Goal: Task Accomplishment & Management: Manage account settings

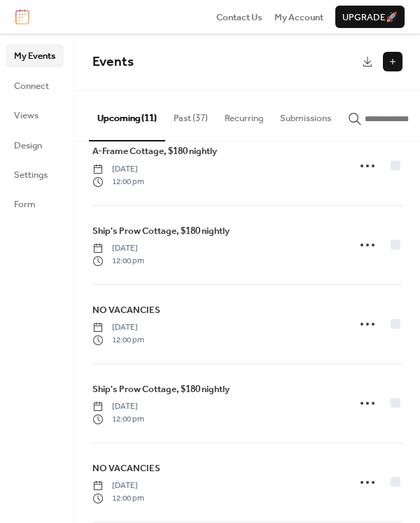
scroll to position [522, 0]
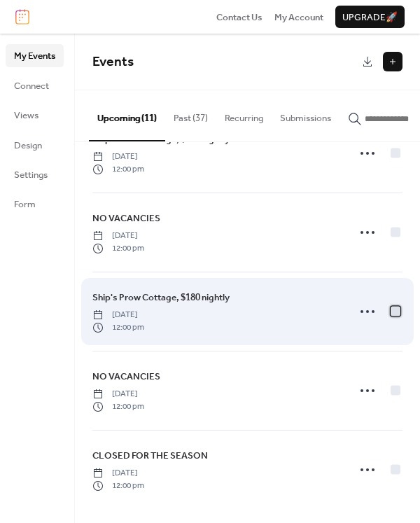
click at [391, 310] on div at bounding box center [396, 311] width 10 height 10
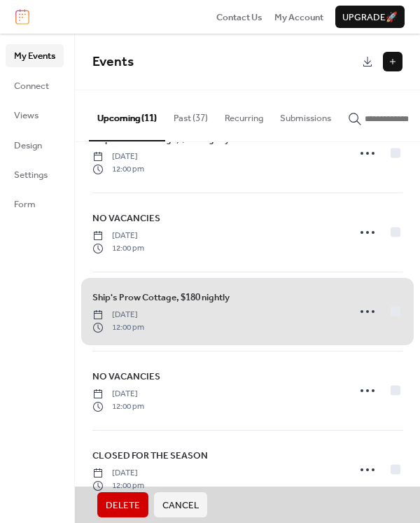
click at [120, 504] on span "Delete" at bounding box center [123, 506] width 34 height 14
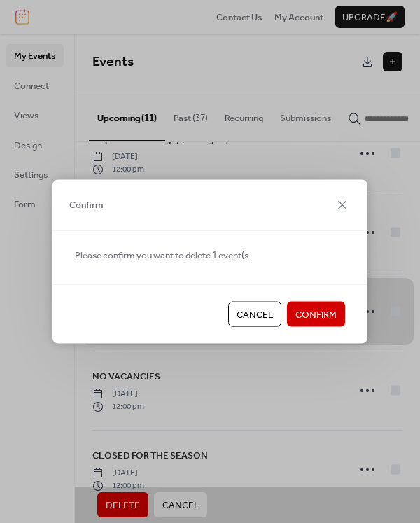
click at [302, 308] on span "Confirm" at bounding box center [316, 315] width 41 height 14
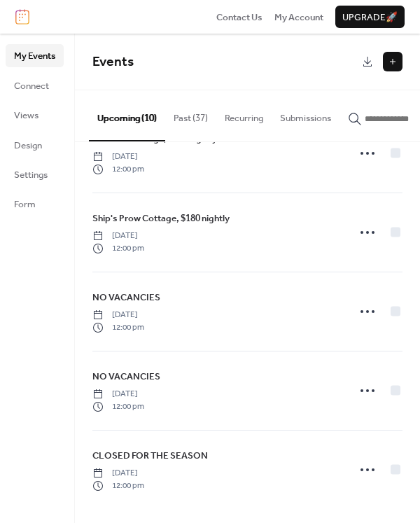
scroll to position [443, 0]
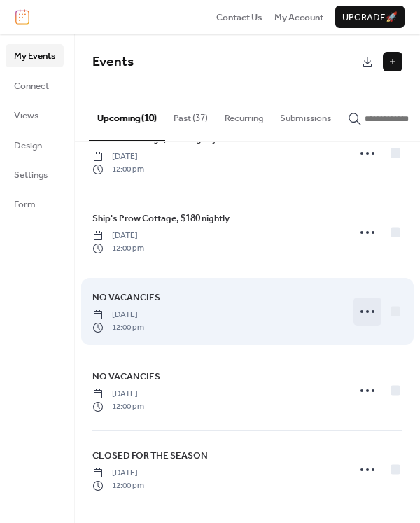
click at [365, 313] on icon at bounding box center [368, 311] width 22 height 22
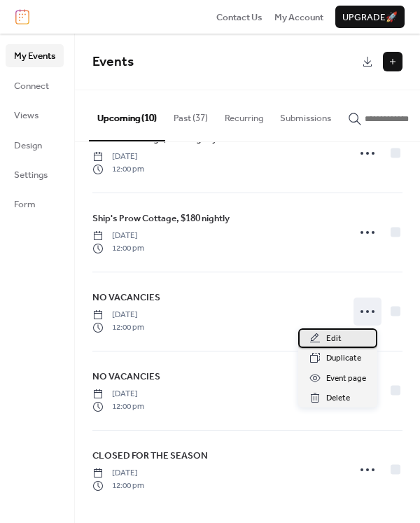
click at [329, 336] on span "Edit" at bounding box center [333, 339] width 15 height 14
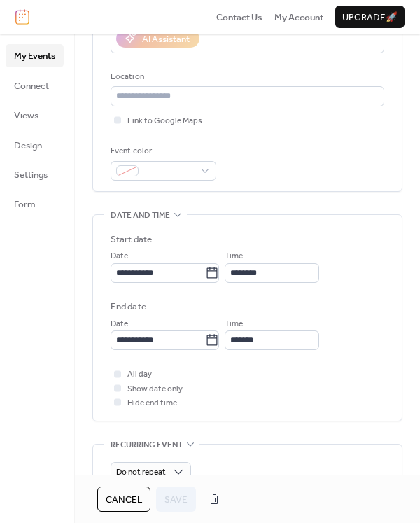
scroll to position [350, 0]
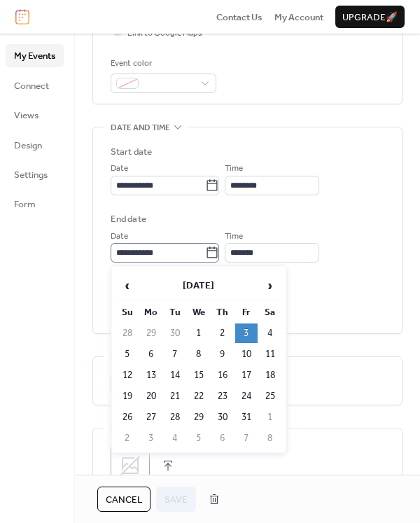
click at [219, 255] on icon at bounding box center [212, 253] width 14 height 14
click at [205, 255] on input "**********" at bounding box center [158, 253] width 95 height 20
click at [177, 351] on td "7" at bounding box center [175, 355] width 22 height 20
type input "**********"
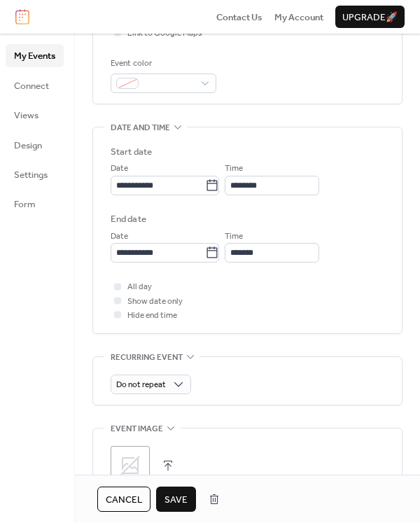
click at [175, 502] on span "Save" at bounding box center [176, 500] width 23 height 14
